Goal: Transaction & Acquisition: Purchase product/service

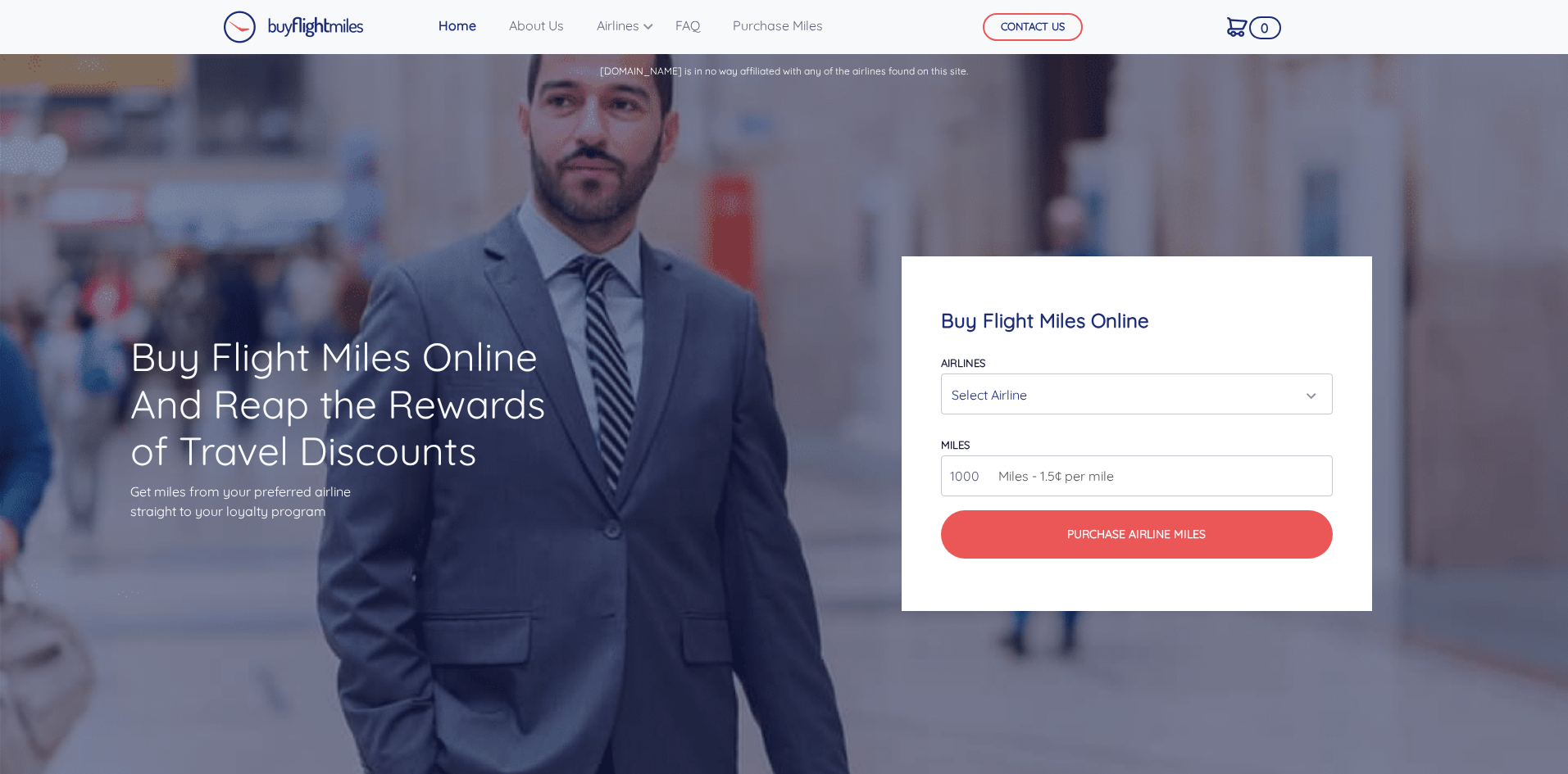
click at [1130, 399] on div "Select Airline" at bounding box center [1131, 395] width 360 height 31
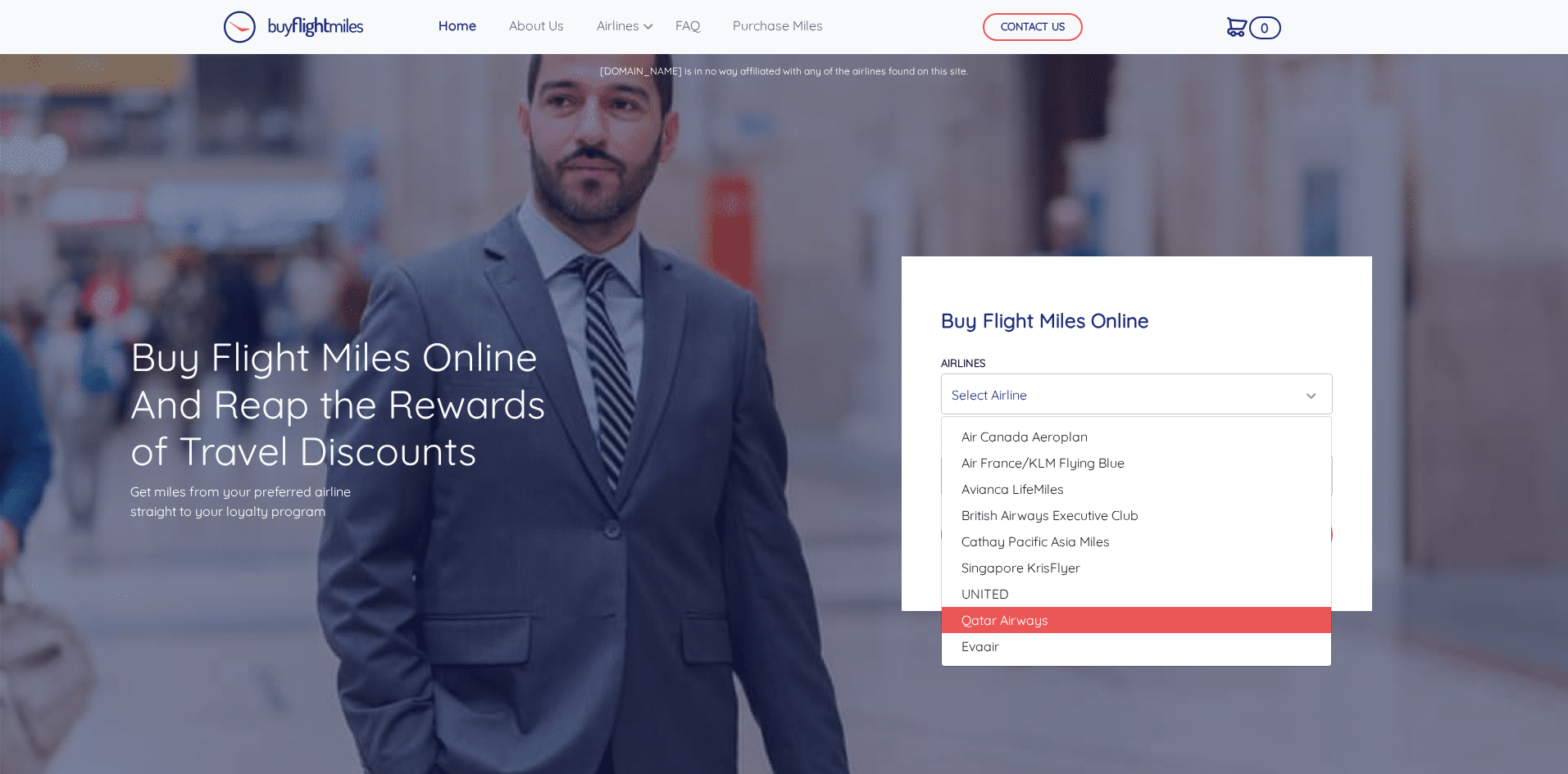
click at [1052, 626] on link "Qatar Airways" at bounding box center [1136, 621] width 389 height 27
select select "Qatar Airways"
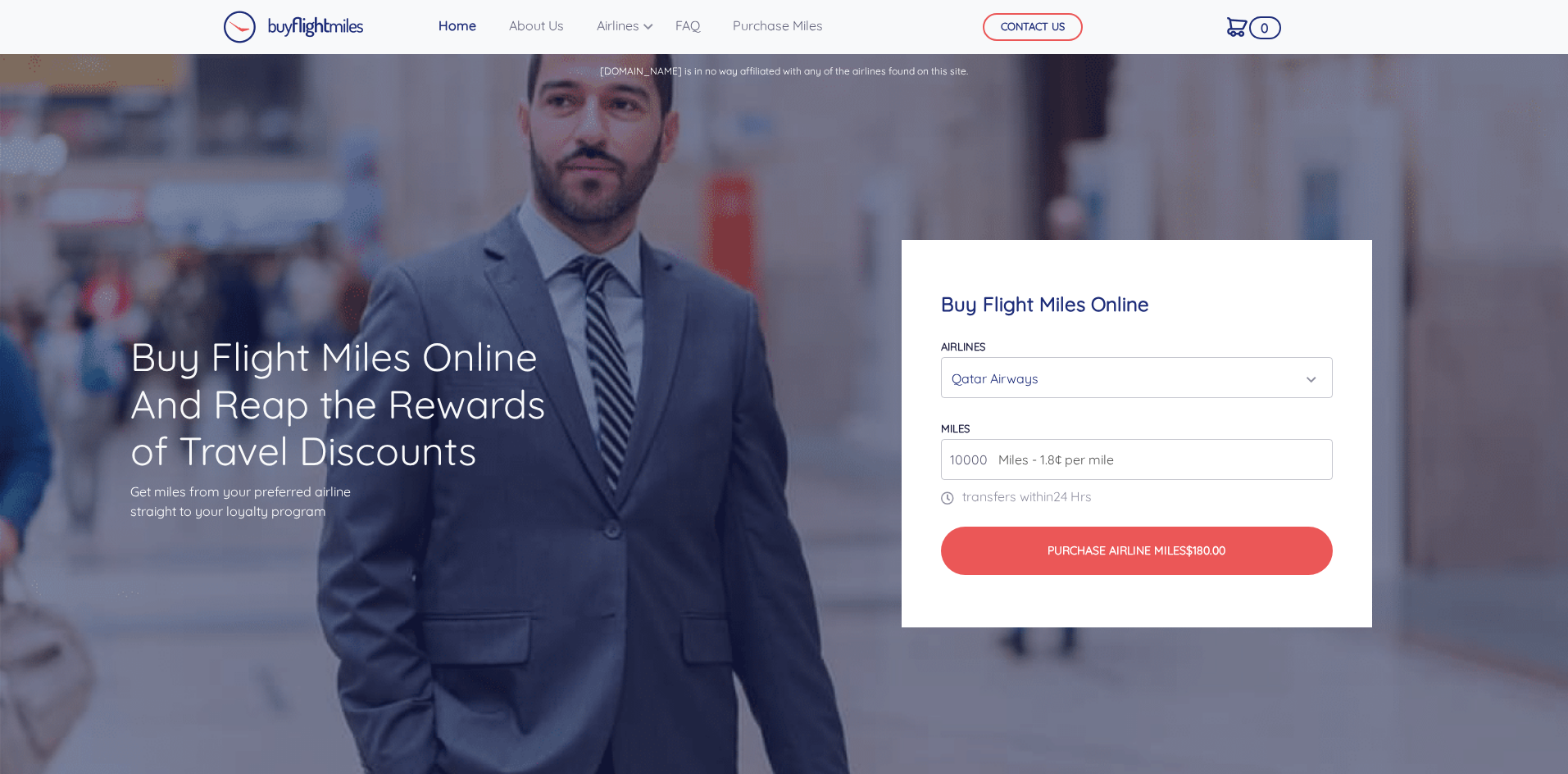
click at [1013, 461] on span "Miles - 1.8¢ per mile" at bounding box center [1052, 459] width 124 height 20
click at [1318, 466] on input "10000" at bounding box center [1137, 459] width 391 height 41
click at [1318, 455] on input "11000" at bounding box center [1137, 459] width 391 height 41
click at [1318, 455] on input "12000" at bounding box center [1137, 459] width 391 height 41
click at [1318, 455] on input "13000" at bounding box center [1137, 459] width 391 height 41
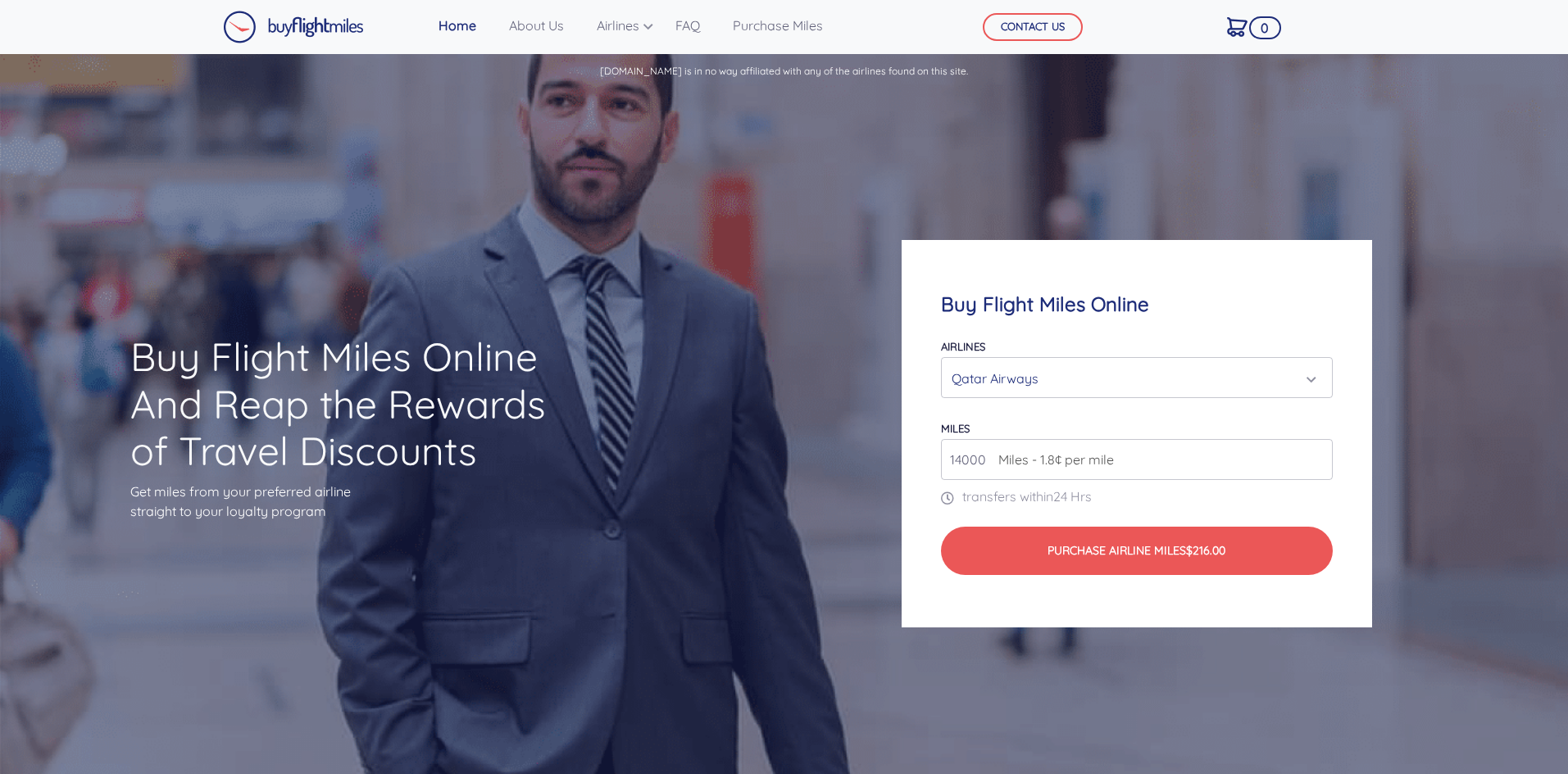
click at [1318, 455] on input "14000" at bounding box center [1137, 459] width 391 height 41
click at [1318, 455] on input "15000" at bounding box center [1137, 459] width 391 height 41
click at [1318, 455] on input "16000" at bounding box center [1137, 459] width 391 height 41
click at [1318, 455] on input "17000" at bounding box center [1137, 459] width 391 height 41
click at [1318, 455] on input "18000" at bounding box center [1137, 459] width 391 height 41
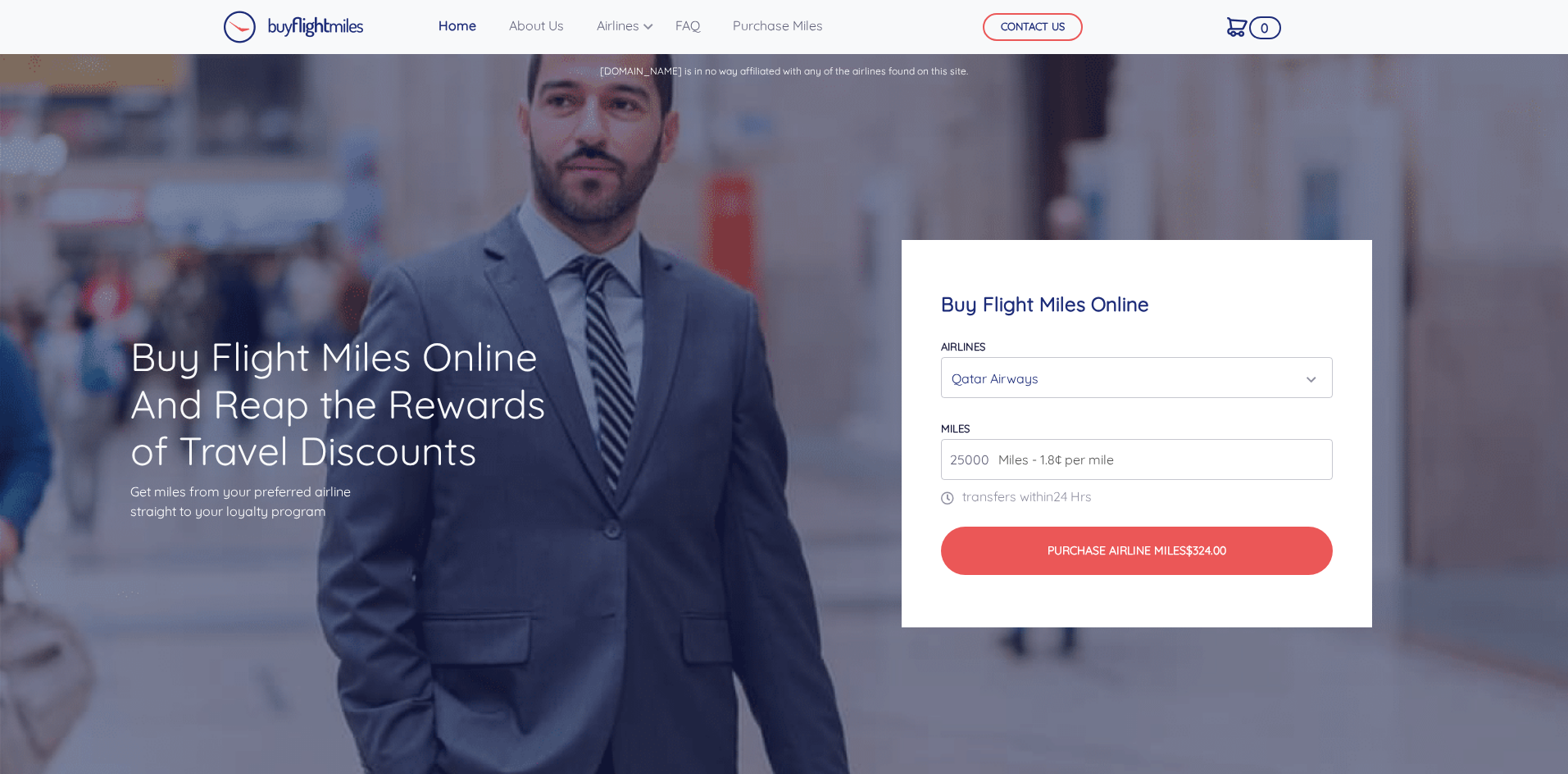
type input "25000"
click at [1318, 455] on input "25000" at bounding box center [1137, 459] width 391 height 41
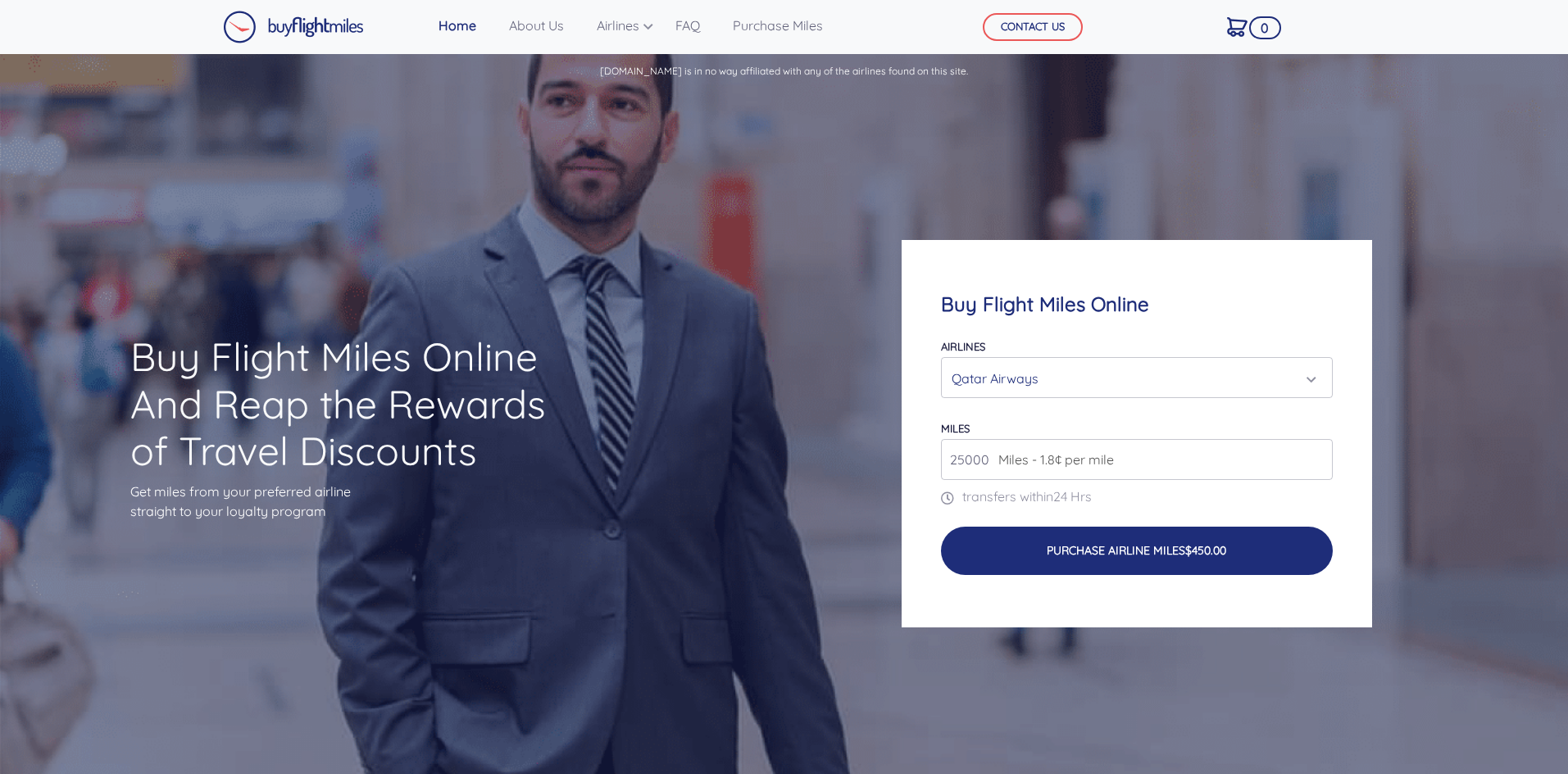
click at [1078, 550] on button "Purchase Airline Miles $450.00" at bounding box center [1137, 551] width 391 height 49
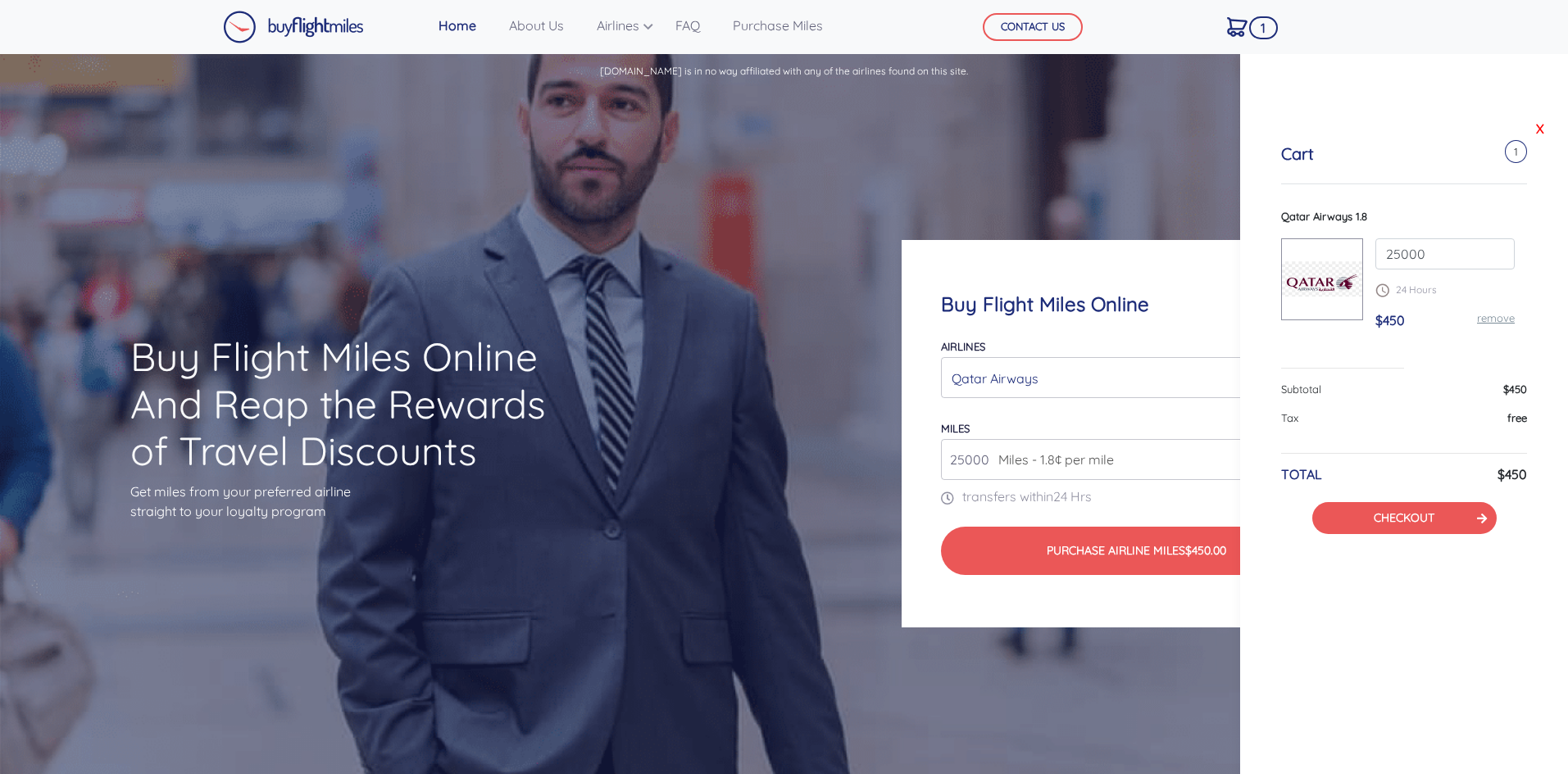
click at [1543, 133] on link "X" at bounding box center [1539, 129] width 16 height 25
